Goal: Find specific page/section: Find specific page/section

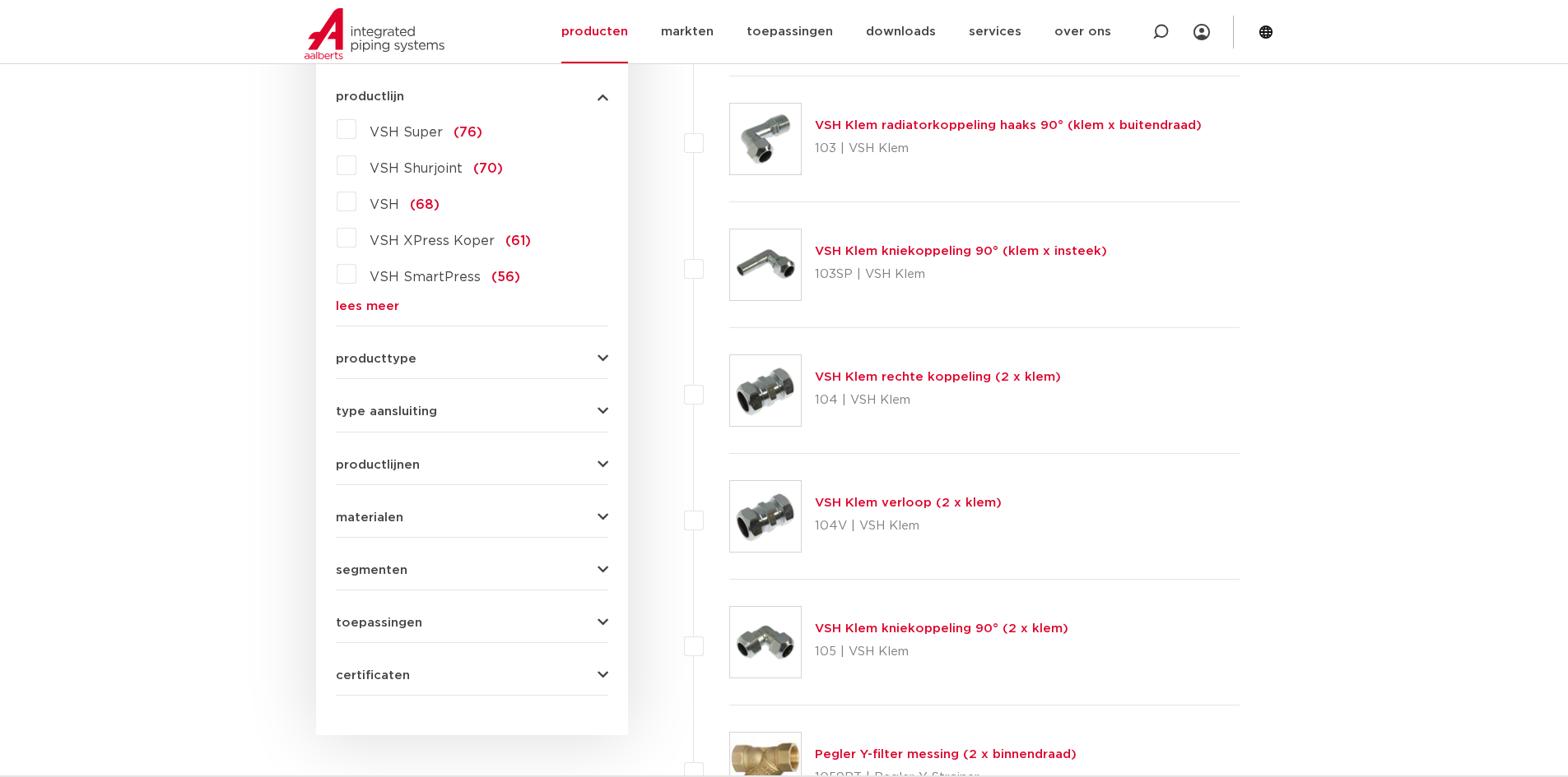
scroll to position [987, 0]
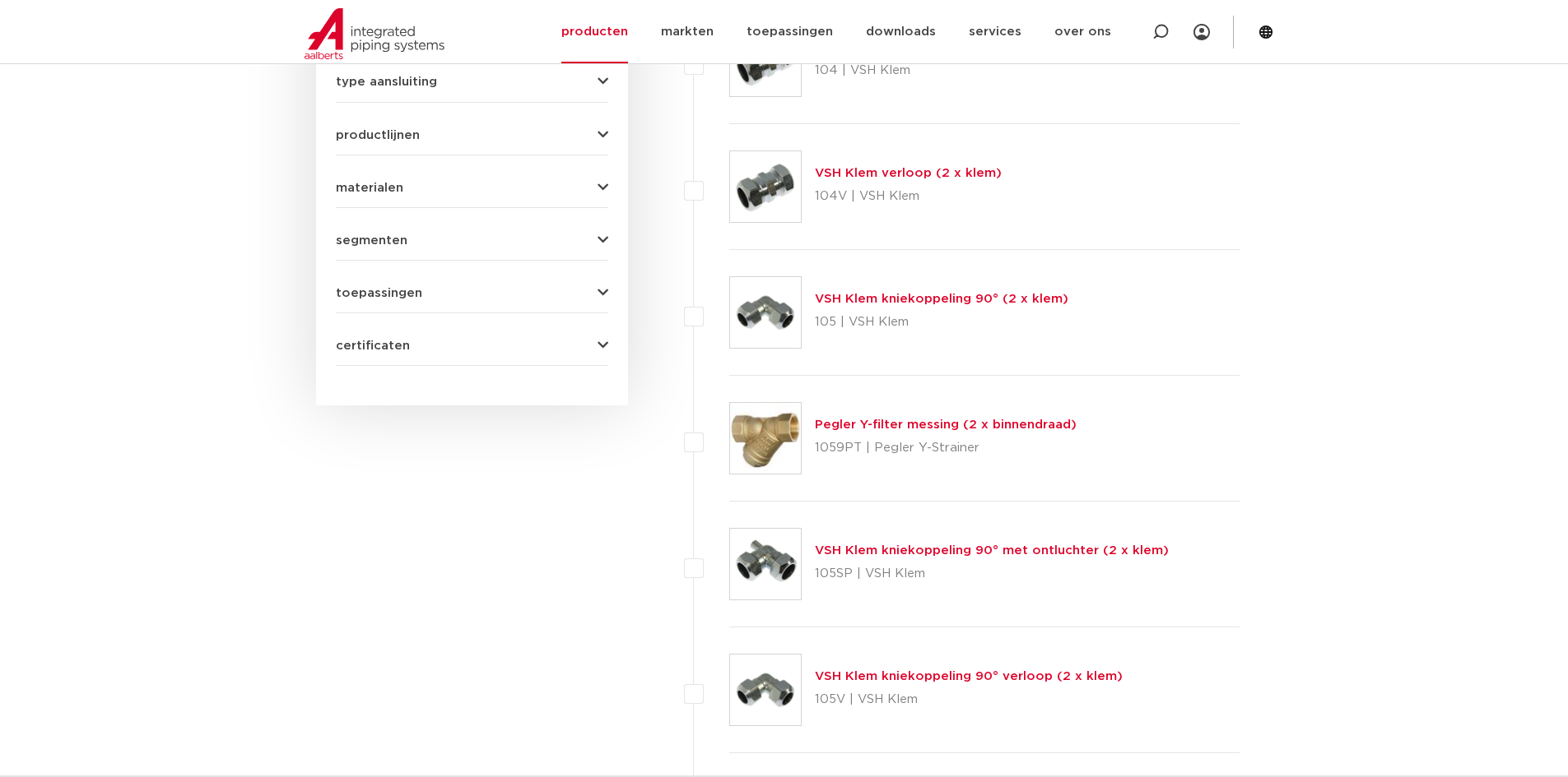
click at [384, 292] on span "toepassingen" at bounding box center [378, 293] width 86 height 12
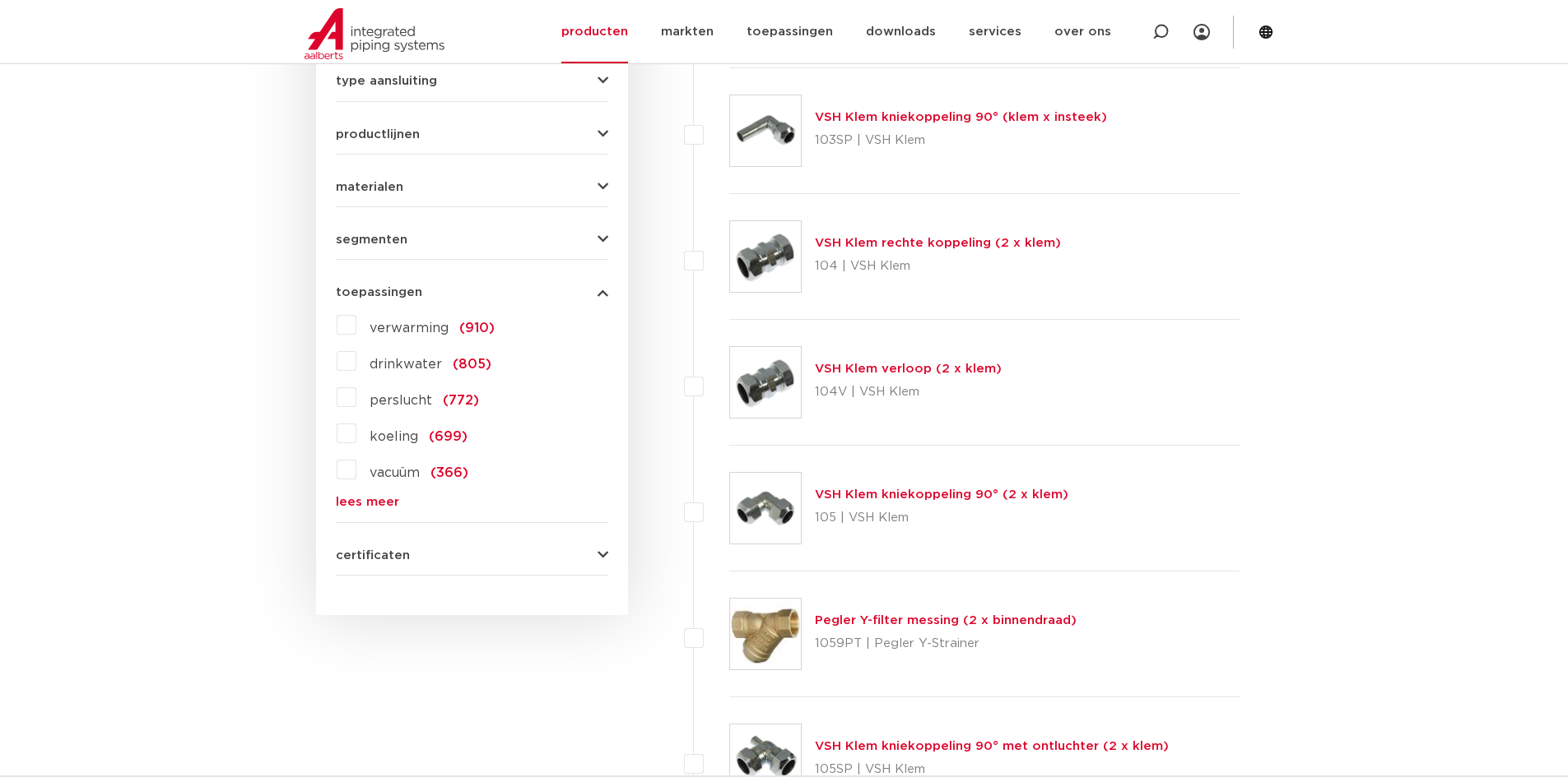
scroll to position [777, 0]
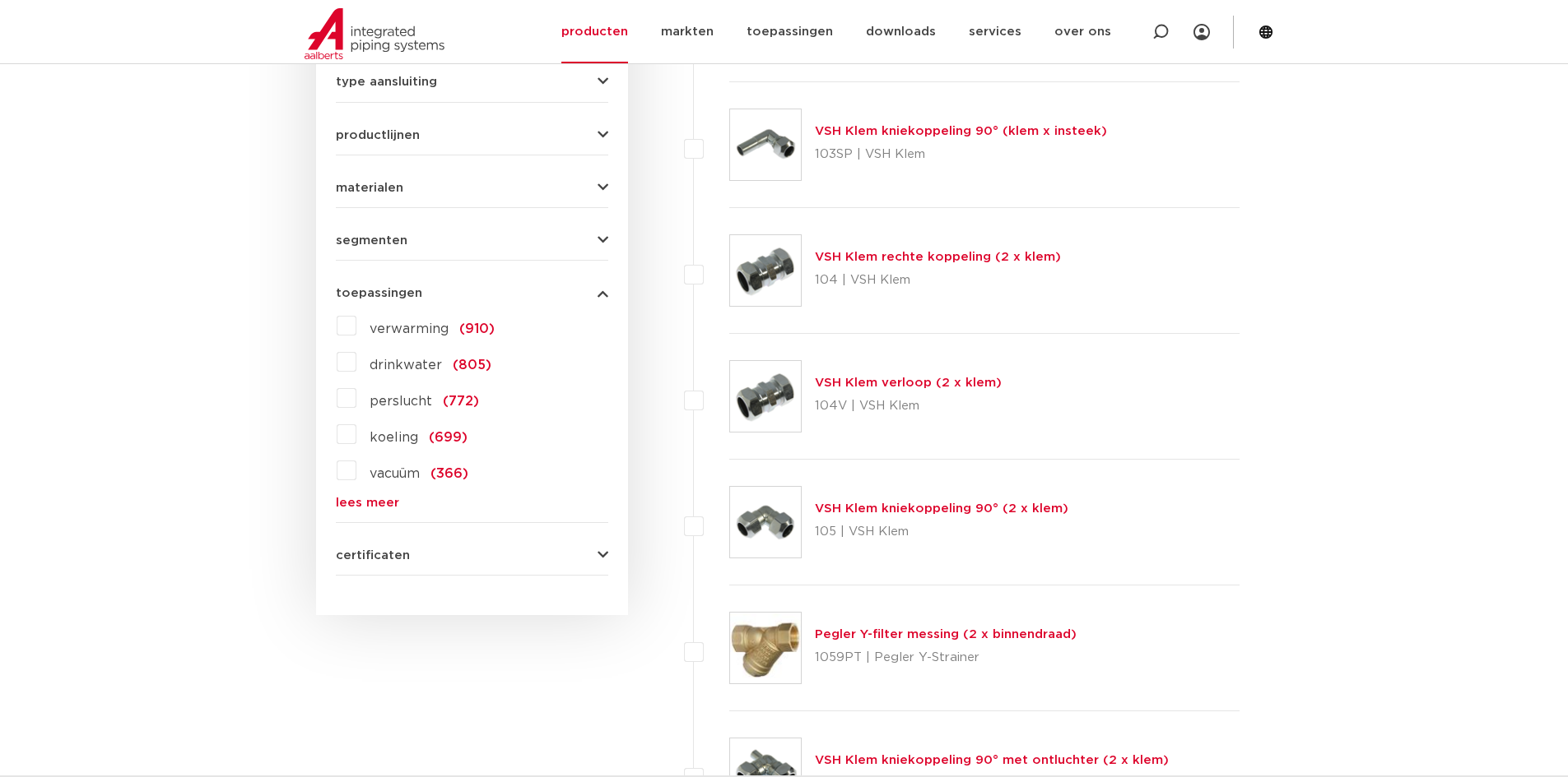
click at [369, 514] on form "zoek op naam of productnummer alle categorieën fittingen afsluiters buizen gere…" at bounding box center [471, 97] width 272 height 957
click at [369, 511] on form "zoek op naam of productnummer alle categorieën fittingen afsluiters buizen gere…" at bounding box center [471, 97] width 272 height 957
click at [369, 510] on form "zoek op naam of productnummer alle categorieën fittingen afsluiters buizen gere…" at bounding box center [471, 97] width 272 height 957
click at [369, 509] on link "lees meer" at bounding box center [471, 503] width 272 height 12
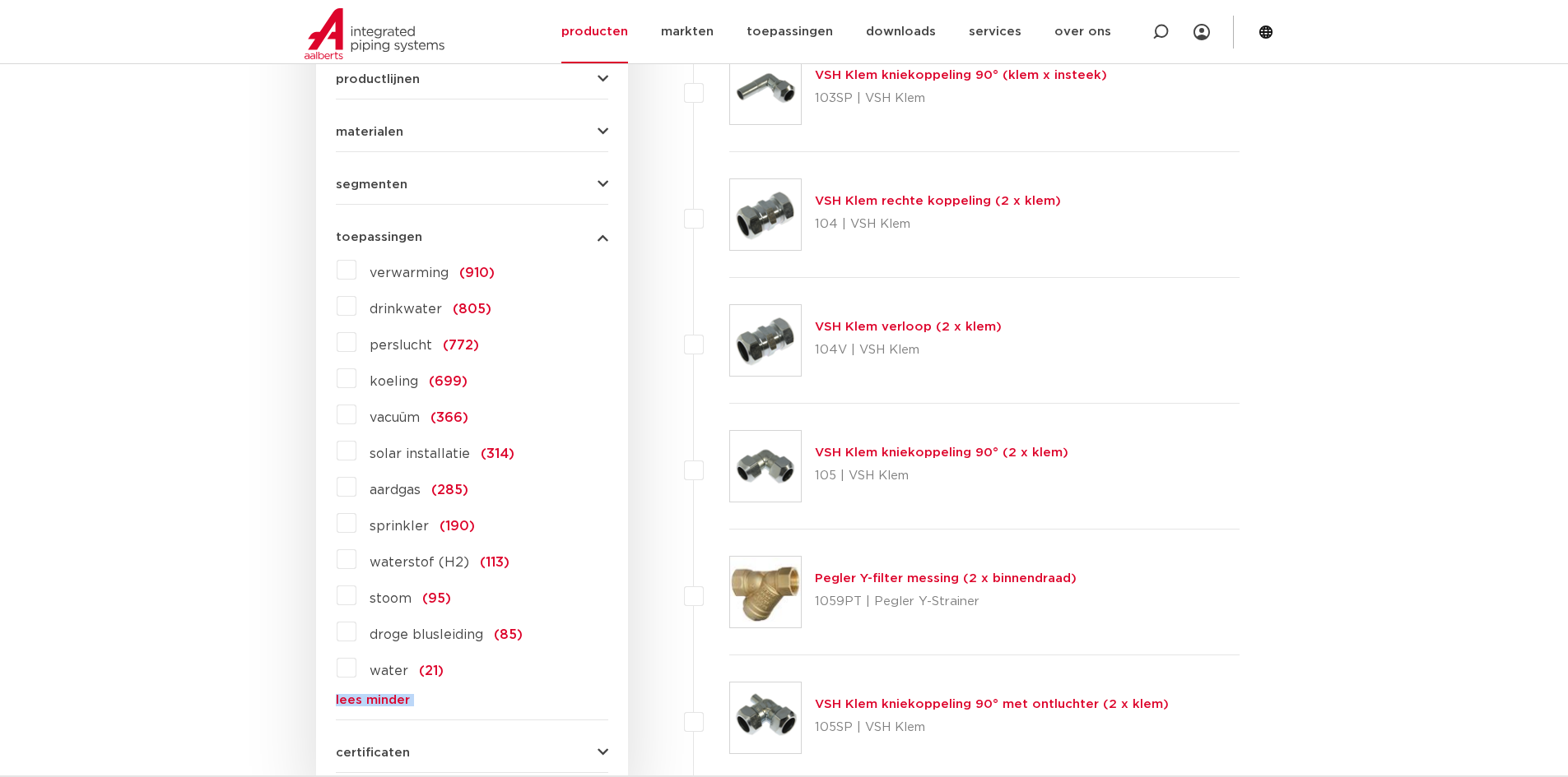
scroll to position [860, 0]
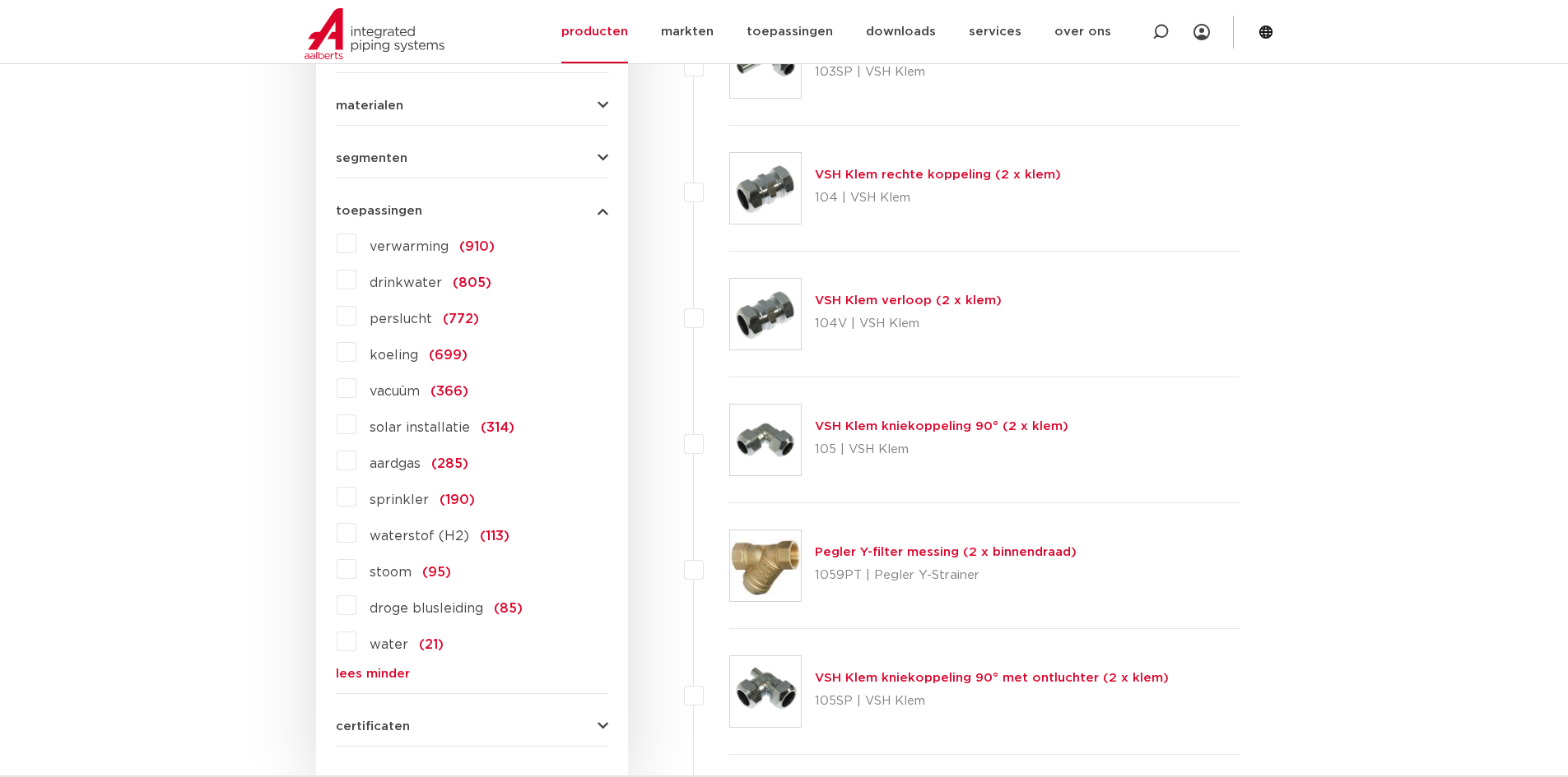
click at [386, 487] on label "sprinkler (190)" at bounding box center [416, 497] width 118 height 26
click at [0, 0] on input "sprinkler (190)" at bounding box center [0, 0] width 0 height 0
click at [391, 496] on span "sprinkler" at bounding box center [399, 500] width 59 height 13
click at [0, 0] on input "sprinkler (190)" at bounding box center [0, 0] width 0 height 0
click at [391, 496] on span "sprinkler" at bounding box center [399, 500] width 59 height 13
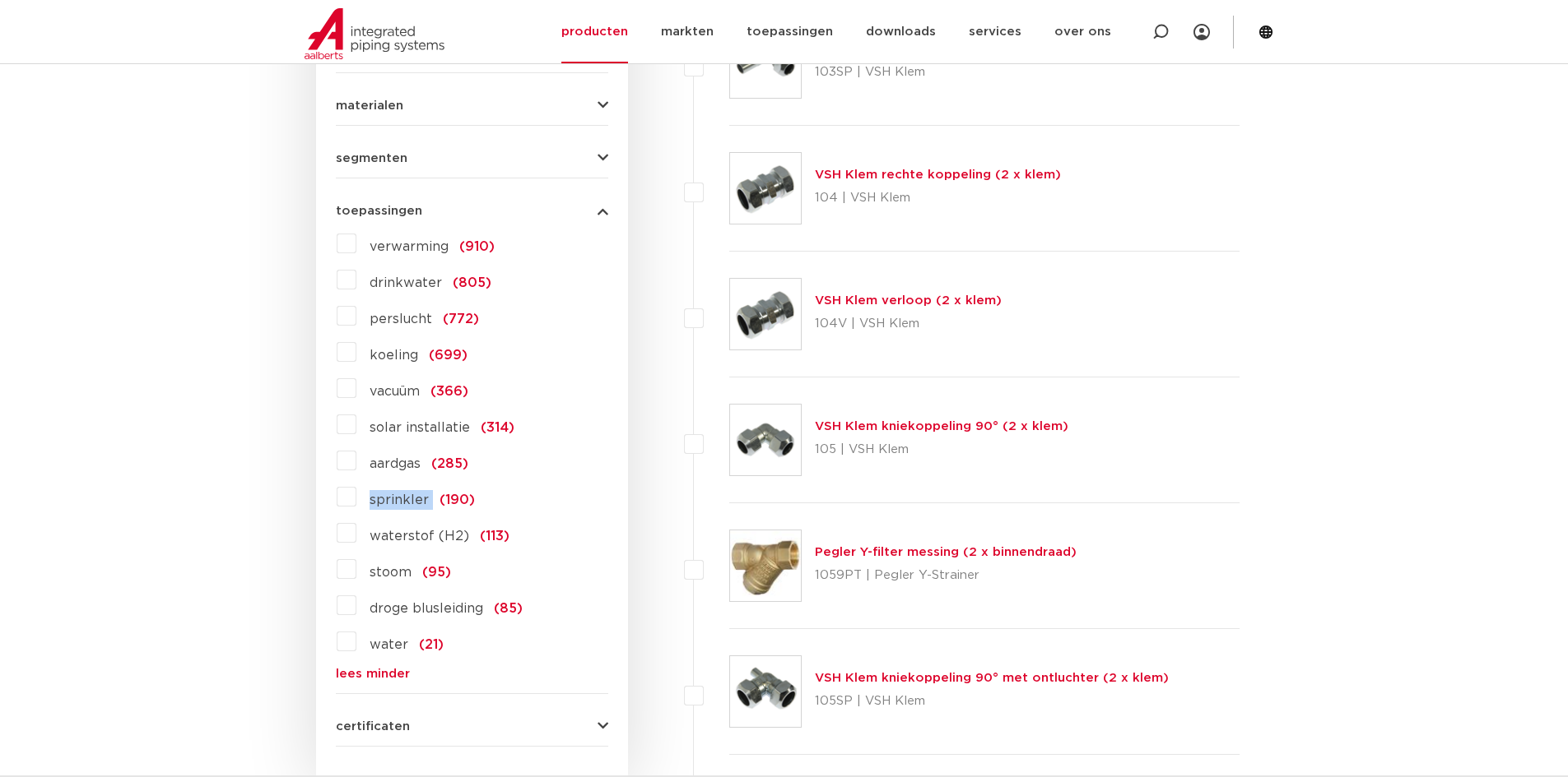
click at [0, 0] on input "sprinkler (190)" at bounding box center [0, 0] width 0 height 0
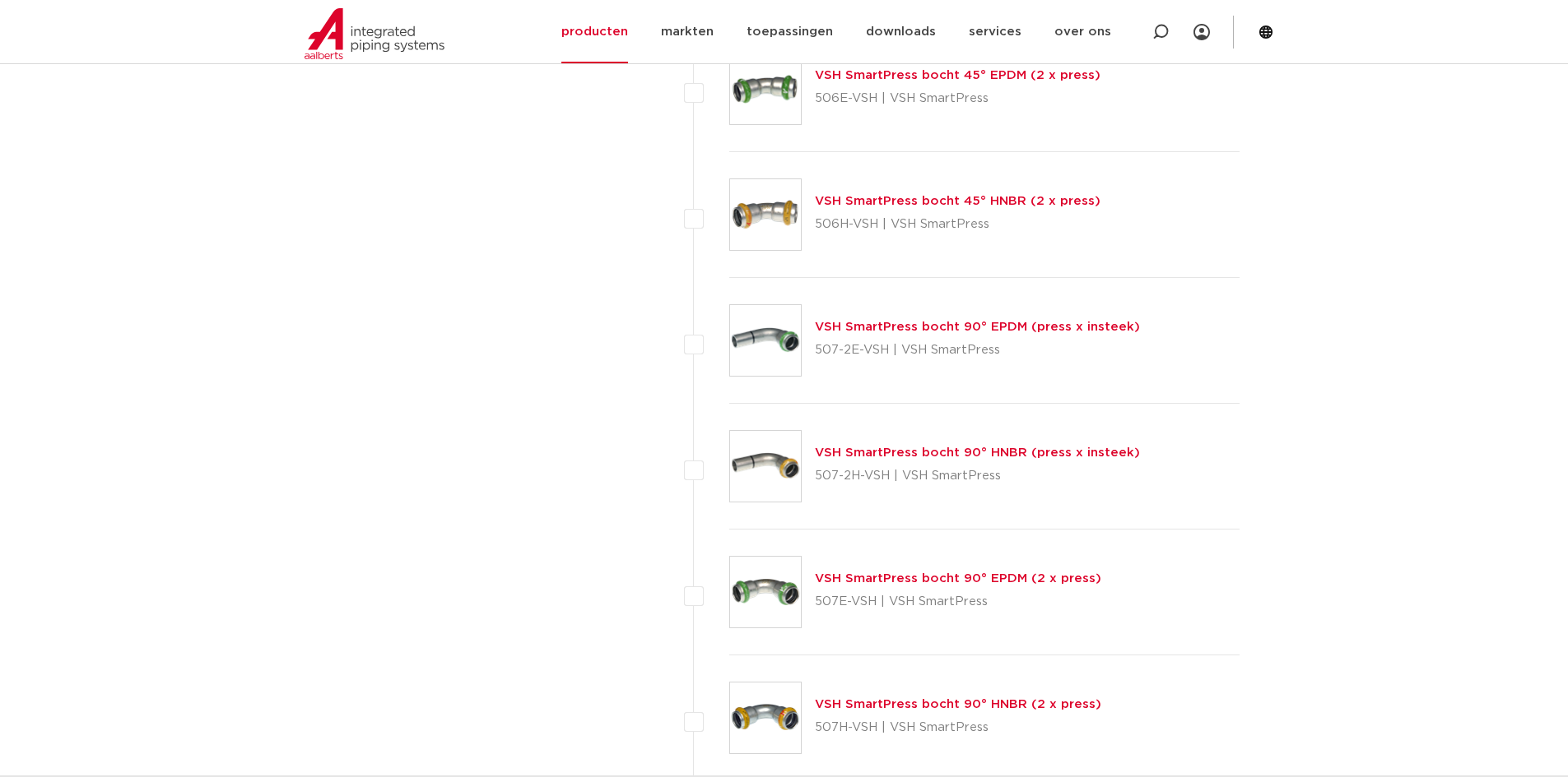
scroll to position [1764, 0]
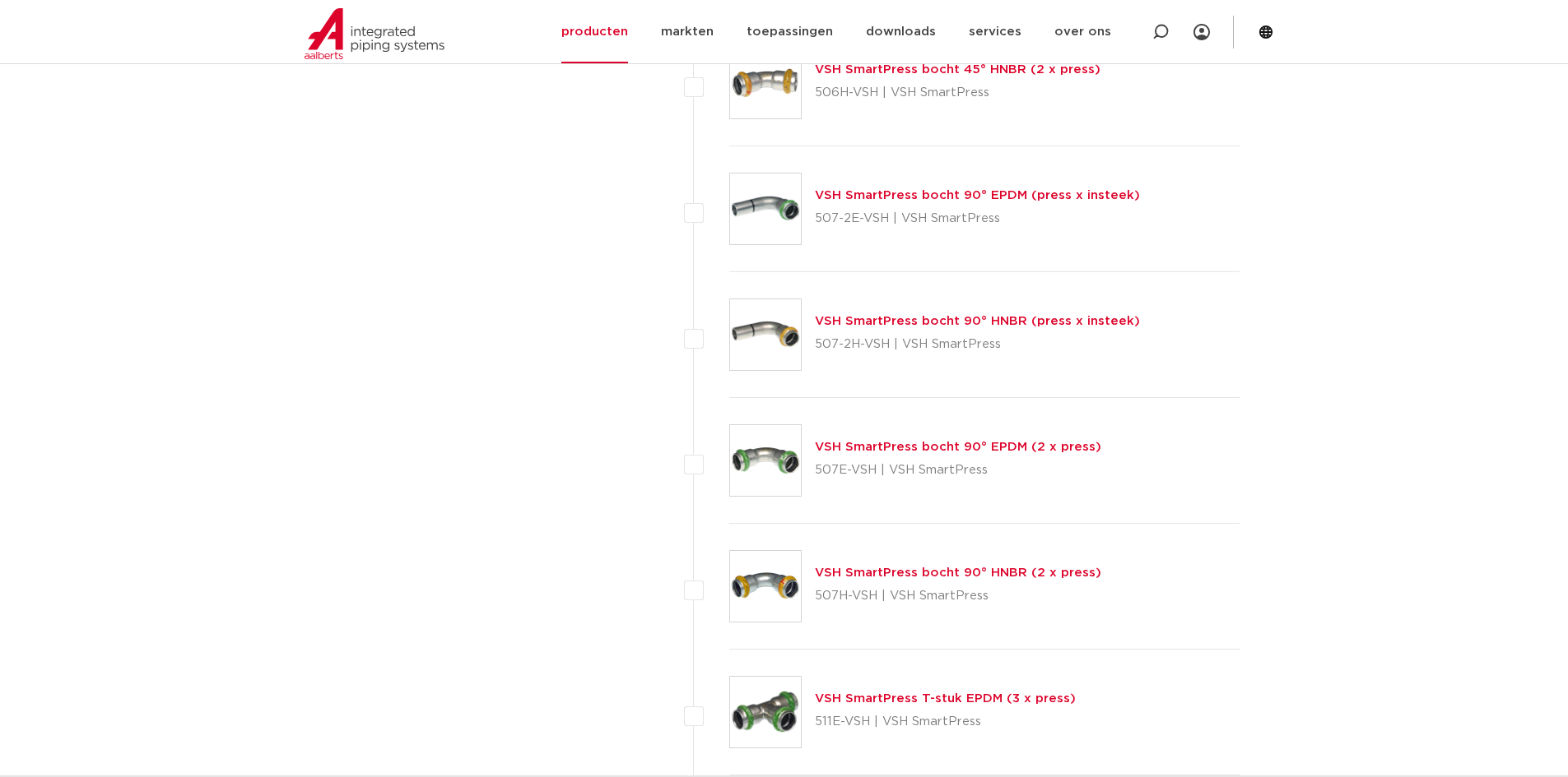
scroll to position [1929, 0]
